Goal: Transaction & Acquisition: Purchase product/service

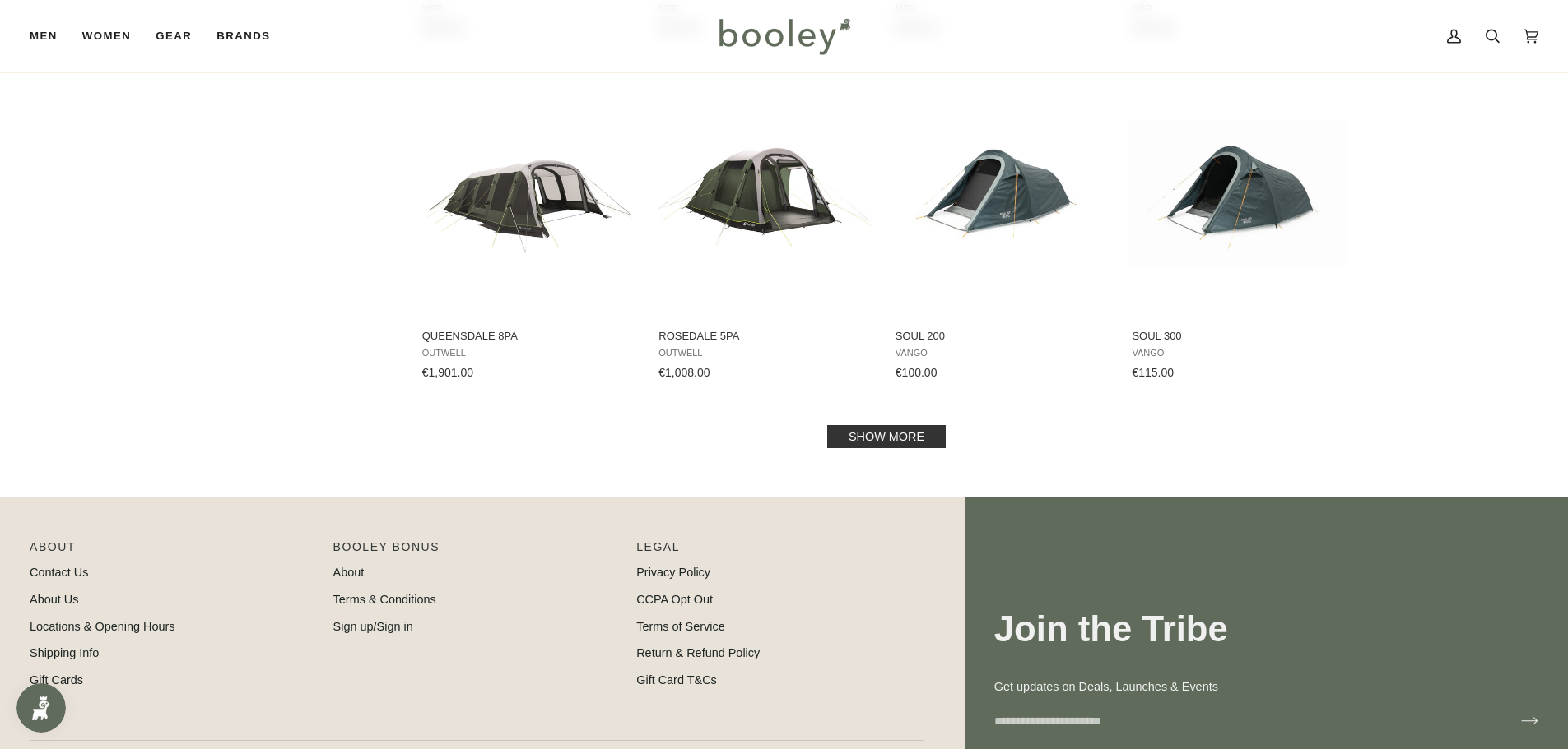
scroll to position [1645, 0]
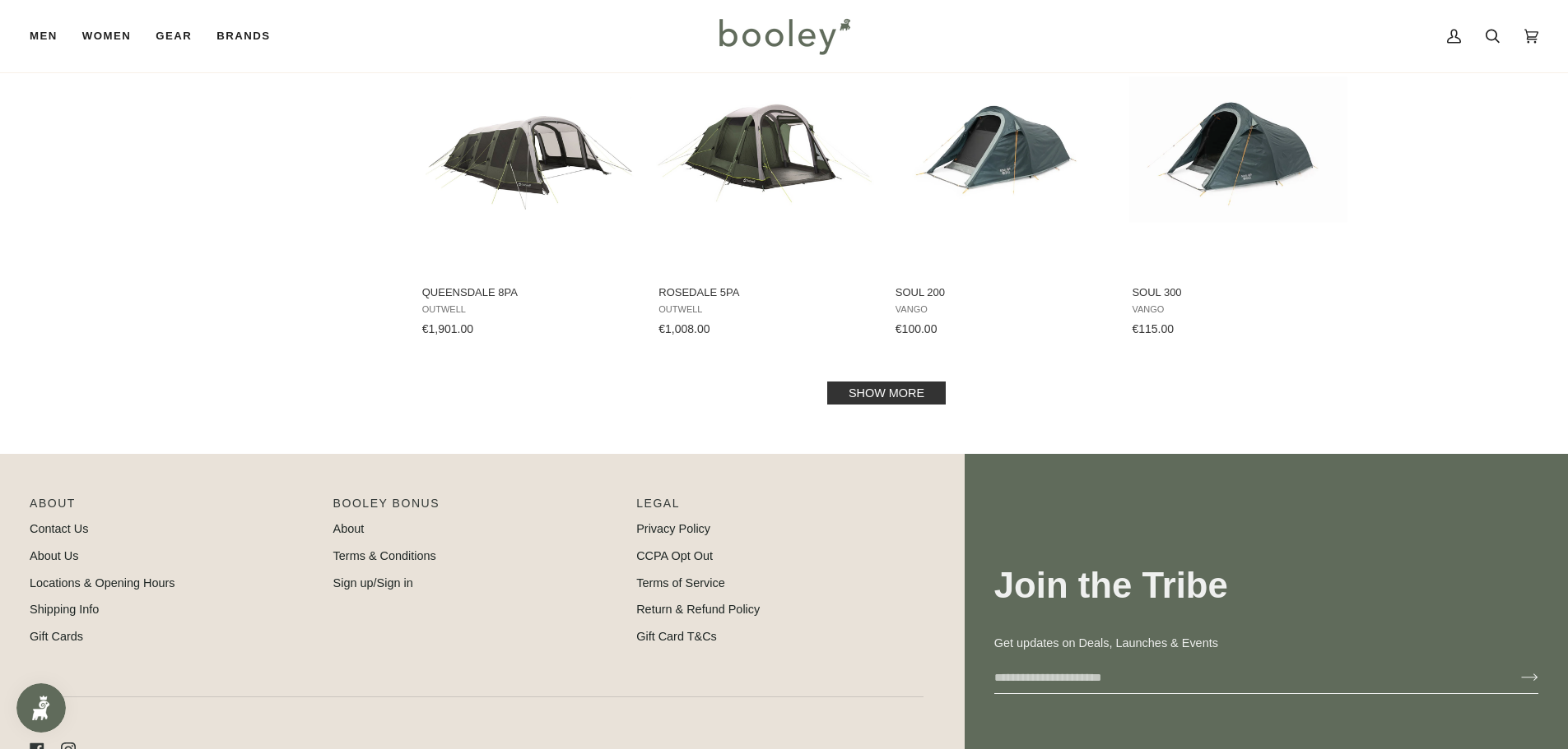
click at [907, 382] on link "Show more" at bounding box center [887, 392] width 118 height 23
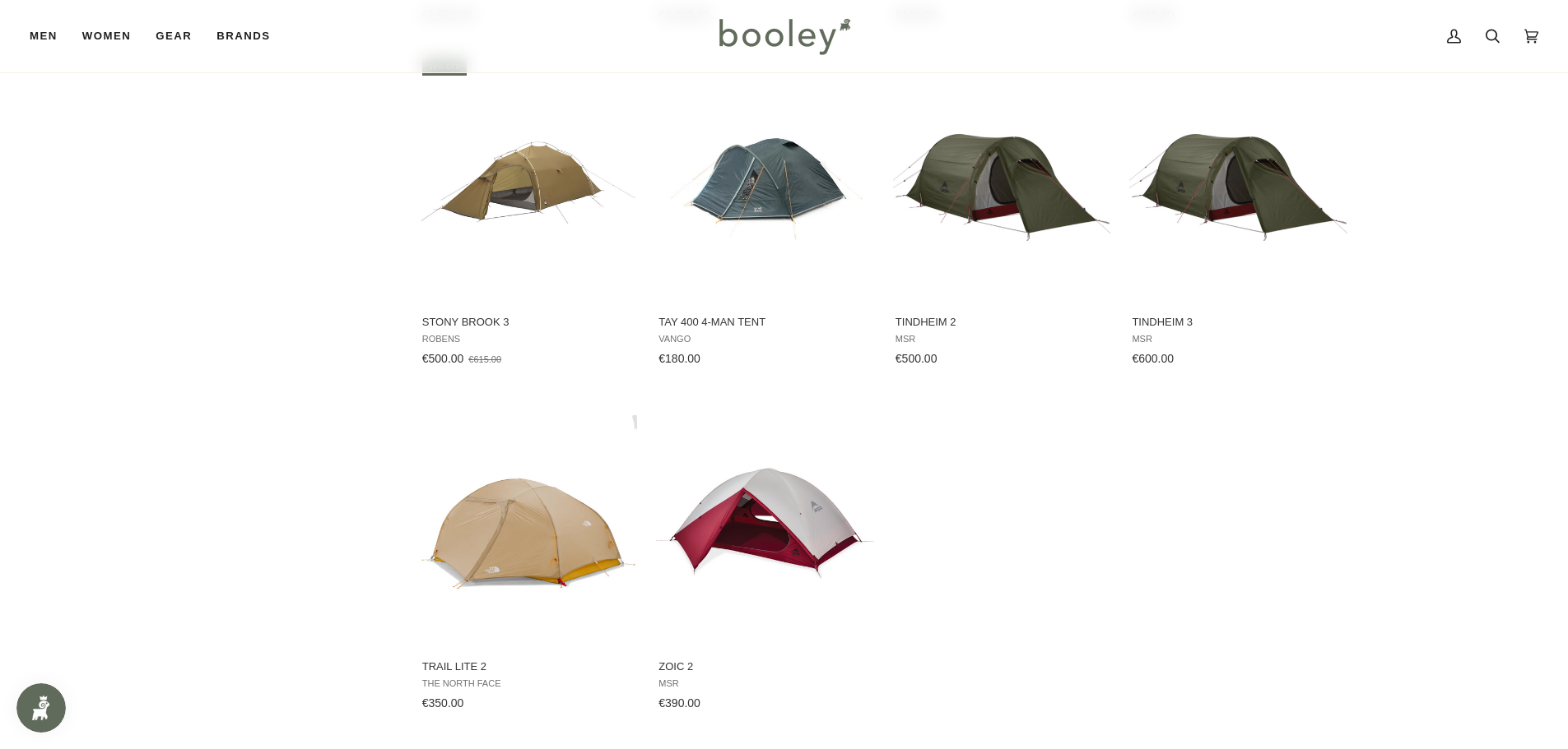
scroll to position [1974, 0]
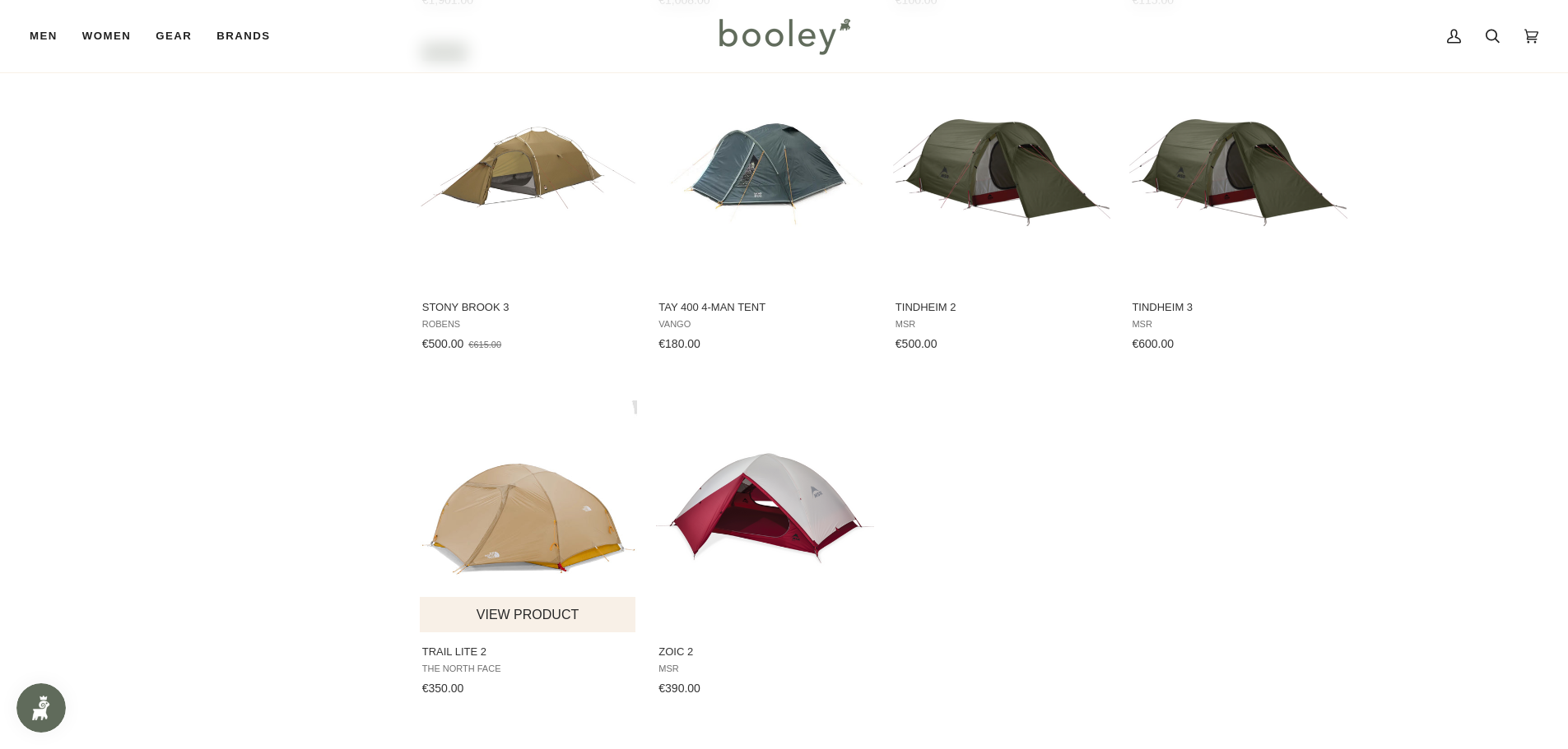
click at [485, 518] on img "Trail Lite 2" at bounding box center [529, 509] width 218 height 218
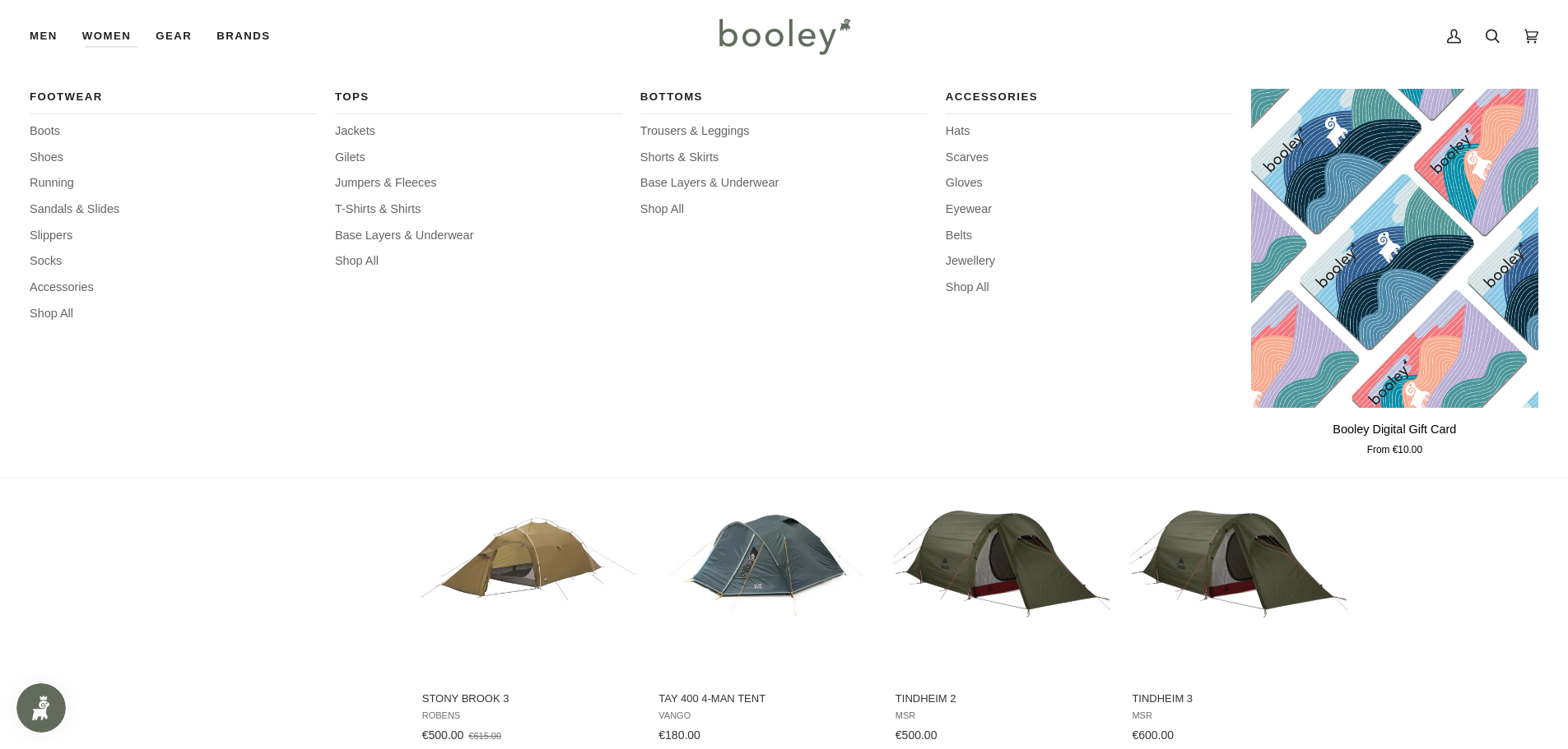
scroll to position [1562, 0]
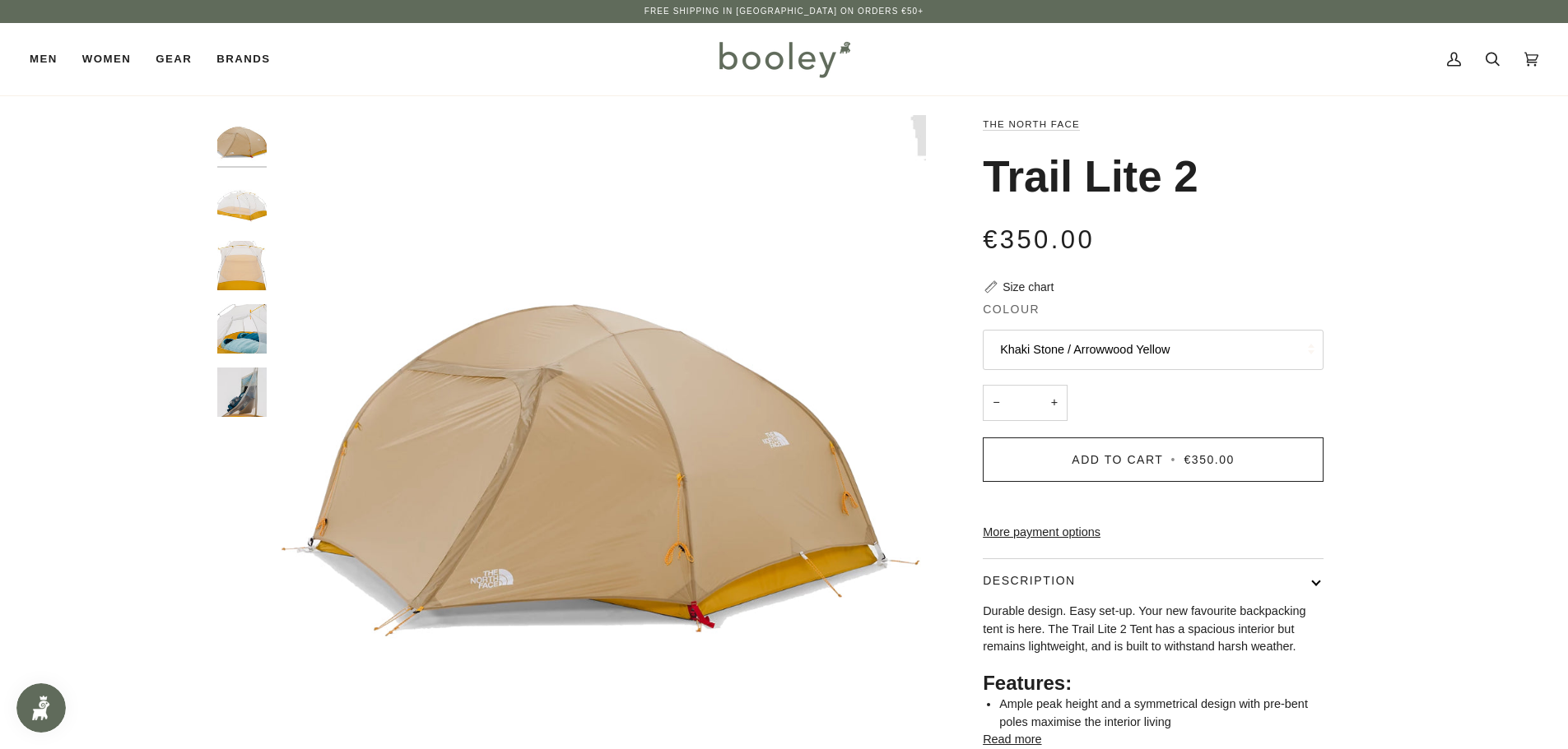
click at [241, 228] on div at bounding box center [245, 272] width 57 height 315
click at [241, 219] on img "The North Face Trail Lite 2 Khaki Stone / Arrowwood Yellow - Booley Galway" at bounding box center [242, 203] width 49 height 49
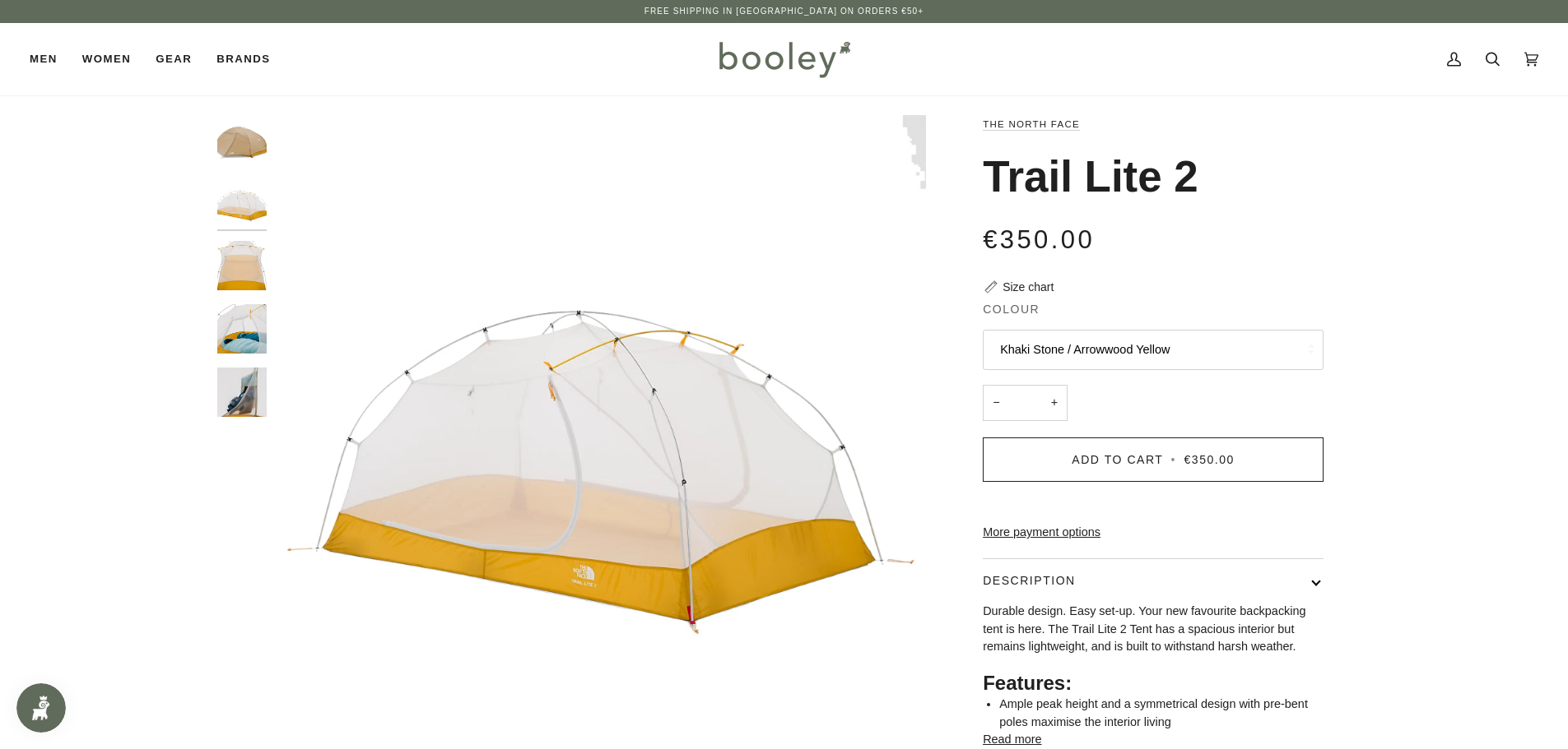
click at [244, 270] on img "The North Face Trail Lite 2 Khaki Stone / Arrowwood Yellow - Booley Galway" at bounding box center [242, 265] width 49 height 49
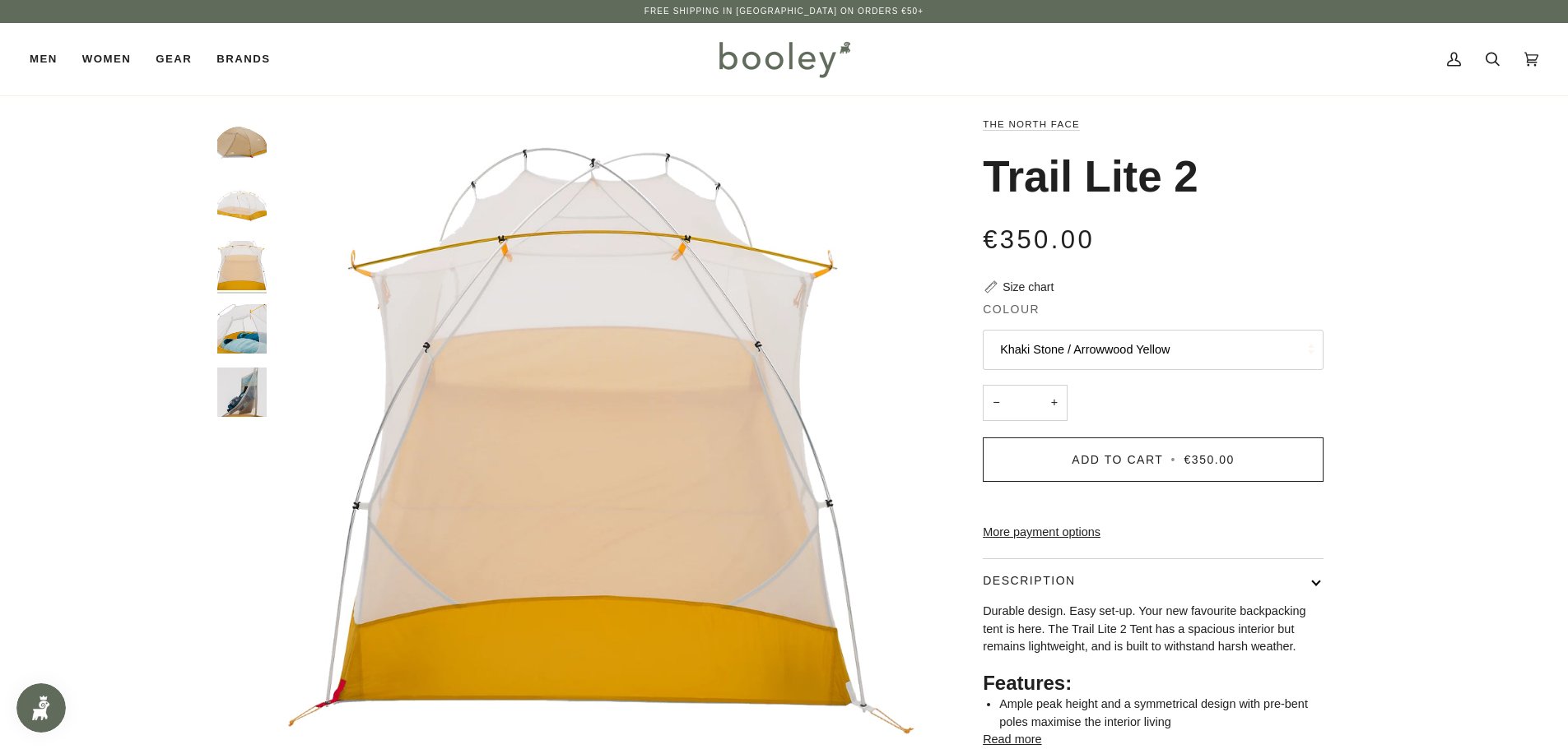
click at [253, 319] on img "The North Face Trail Lite 2 Khaki Stone / Arrowwood Yellow - Booley Galway" at bounding box center [242, 329] width 49 height 49
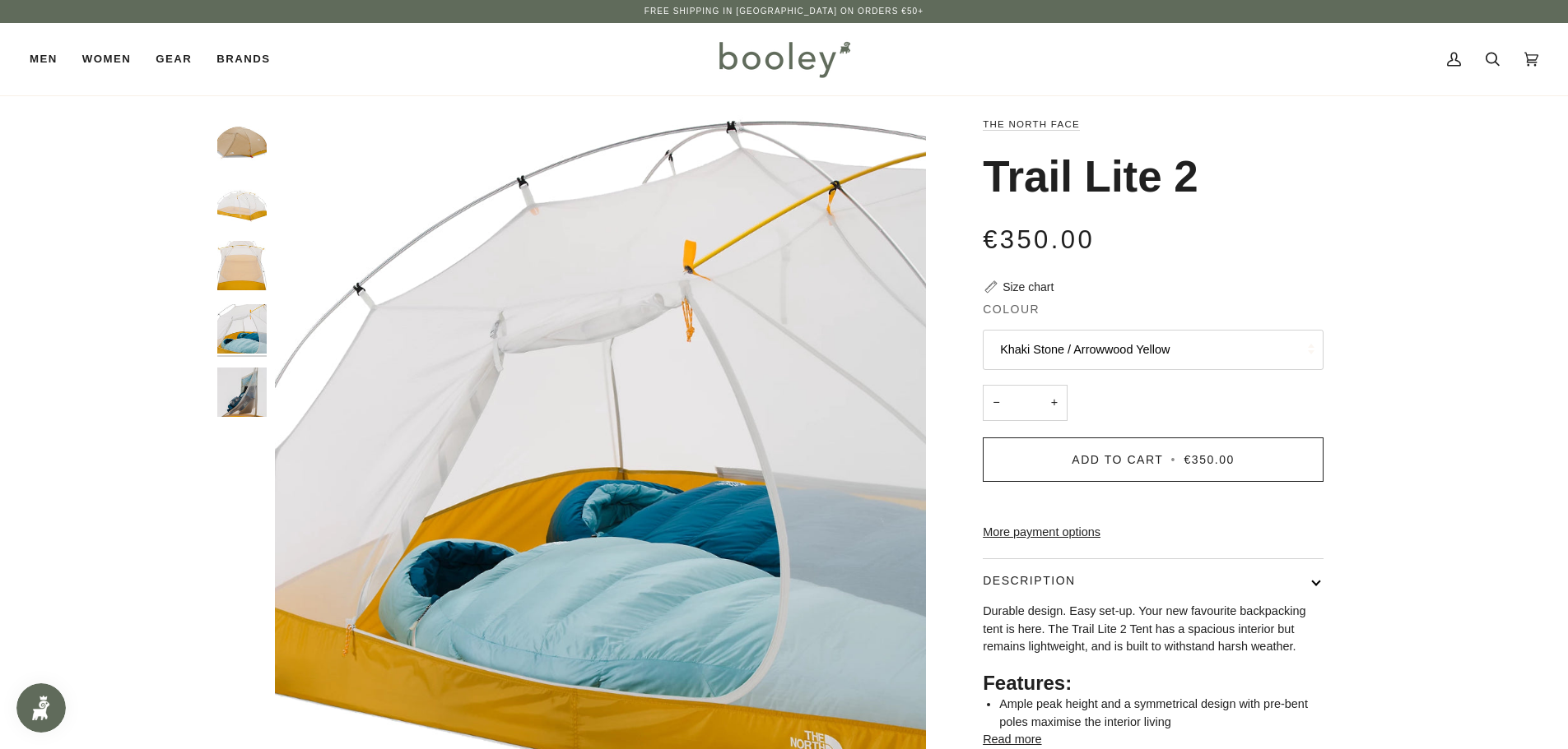
click at [243, 379] on img "The North Face Trail Lite 2 Khaki Stone / Arrowwood Yellow - Booley Galway" at bounding box center [242, 392] width 49 height 49
